Goal: Task Accomplishment & Management: Manage account settings

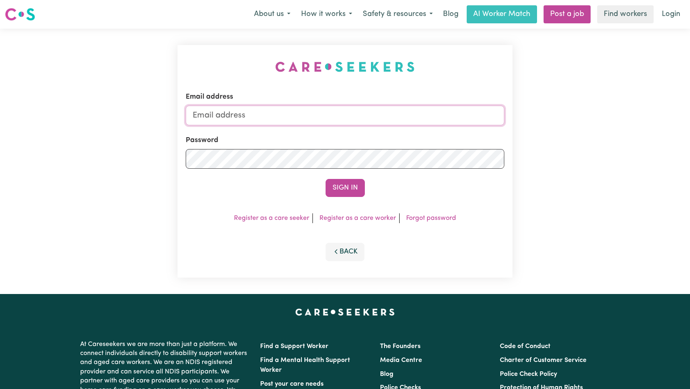
click at [353, 121] on input "Email address" at bounding box center [345, 116] width 319 height 20
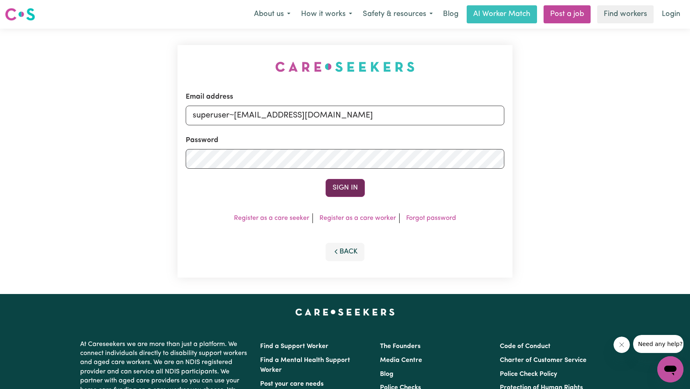
type input "superuser~[EMAIL_ADDRESS][DOMAIN_NAME]"
click at [342, 185] on button "Sign In" at bounding box center [345, 188] width 39 height 18
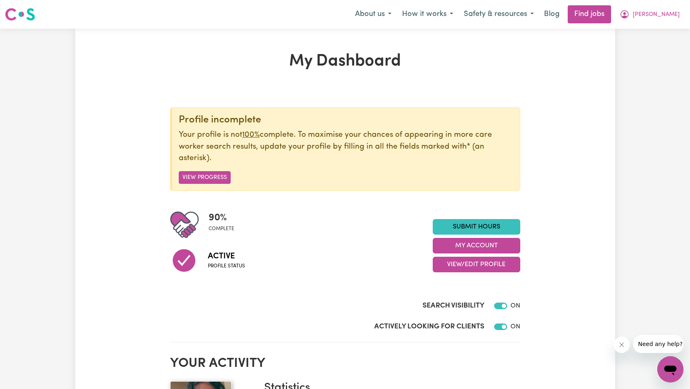
click at [626, 341] on button "Close message from company" at bounding box center [621, 344] width 16 height 16
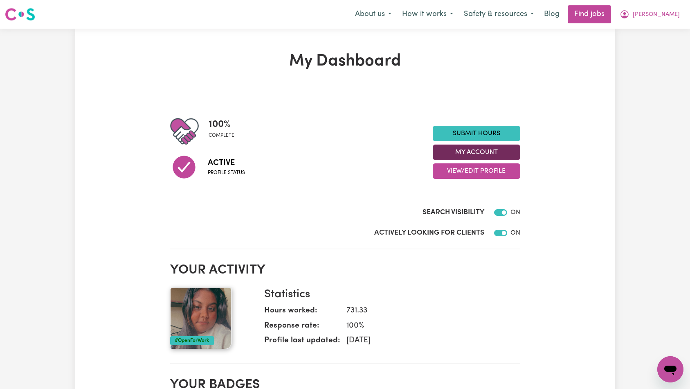
click at [484, 154] on button "My Account" at bounding box center [477, 152] width 88 height 16
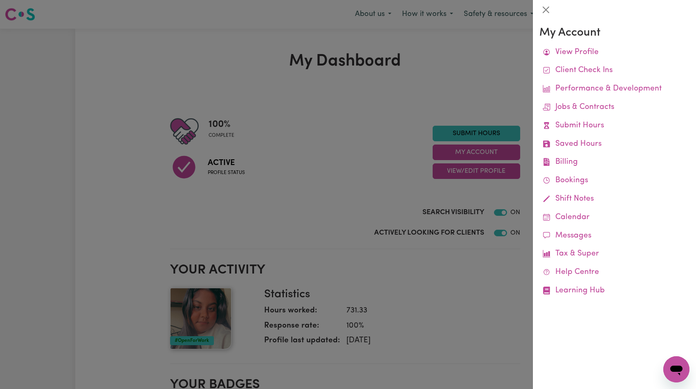
drag, startPoint x: 465, startPoint y: 141, endPoint x: 475, endPoint y: 133, distance: 12.8
click at [465, 141] on div at bounding box center [348, 194] width 696 height 389
click at [477, 133] on link "Submit Hours" at bounding box center [477, 134] width 88 height 16
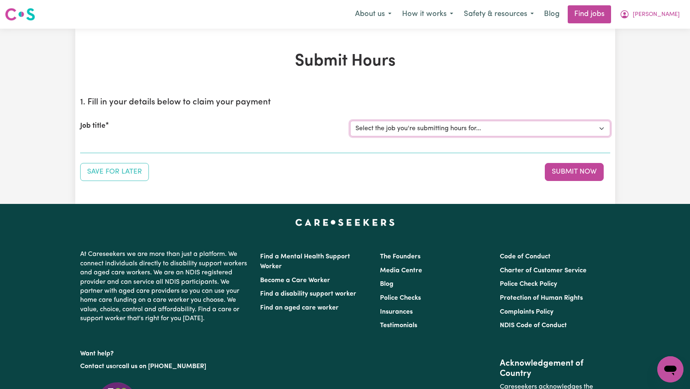
click at [540, 132] on select "Select the job you're submitting hours for... [[PERSON_NAME]] support work for …" at bounding box center [480, 129] width 260 height 16
select select "13520"
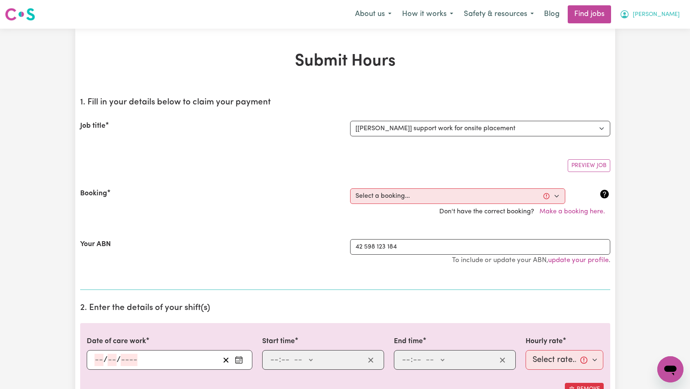
click at [666, 19] on span "[PERSON_NAME]" at bounding box center [656, 14] width 47 height 9
click at [658, 32] on link "My Account" at bounding box center [652, 32] width 65 height 16
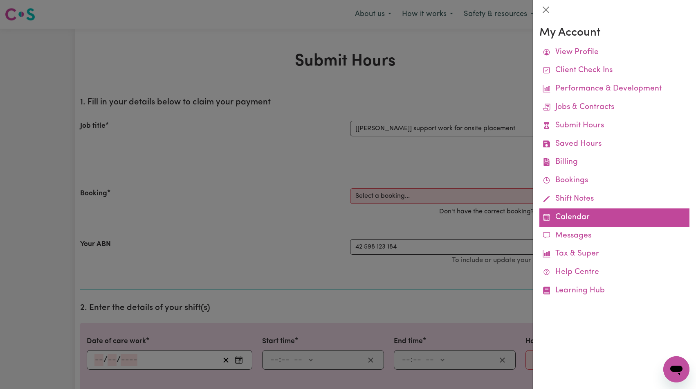
click at [565, 216] on link "Calendar" at bounding box center [615, 217] width 150 height 18
